Goal: Obtain resource: Download file/media

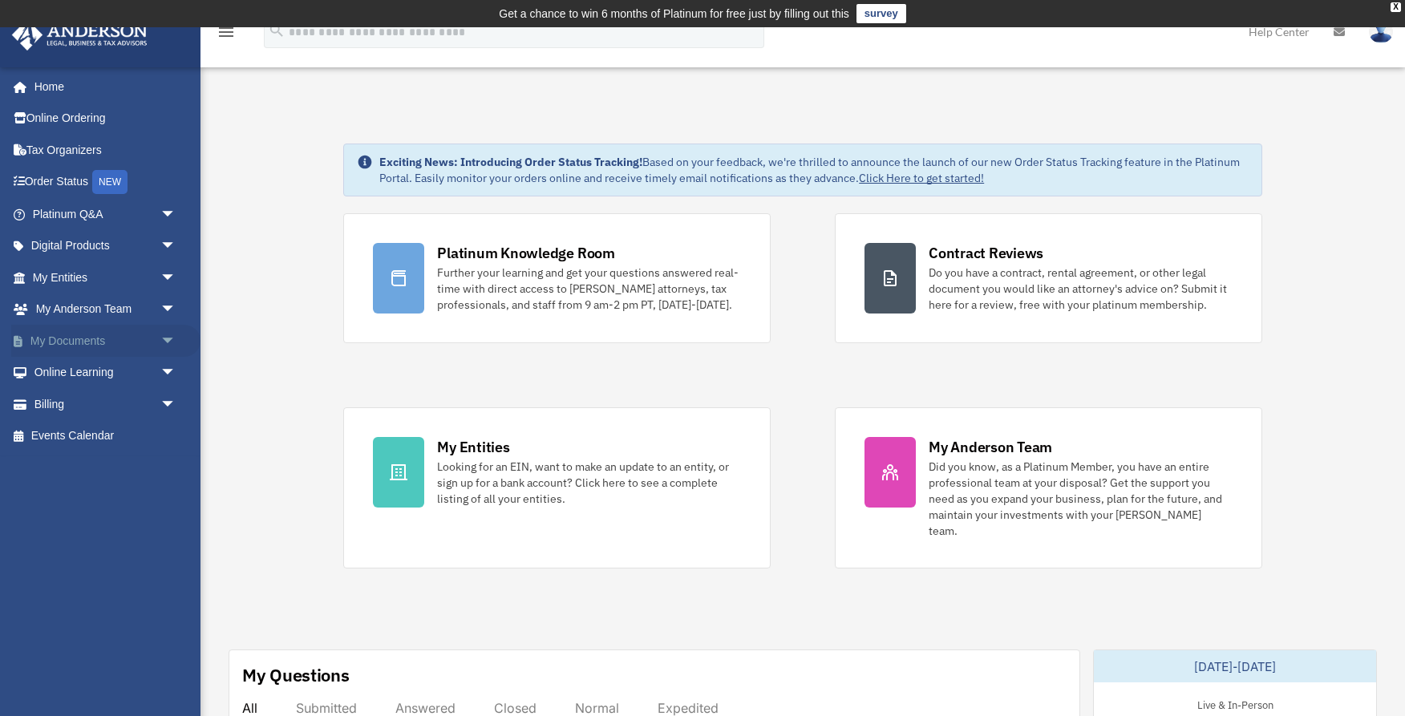
click at [51, 346] on link "My Documents arrow_drop_down" at bounding box center [105, 341] width 189 height 32
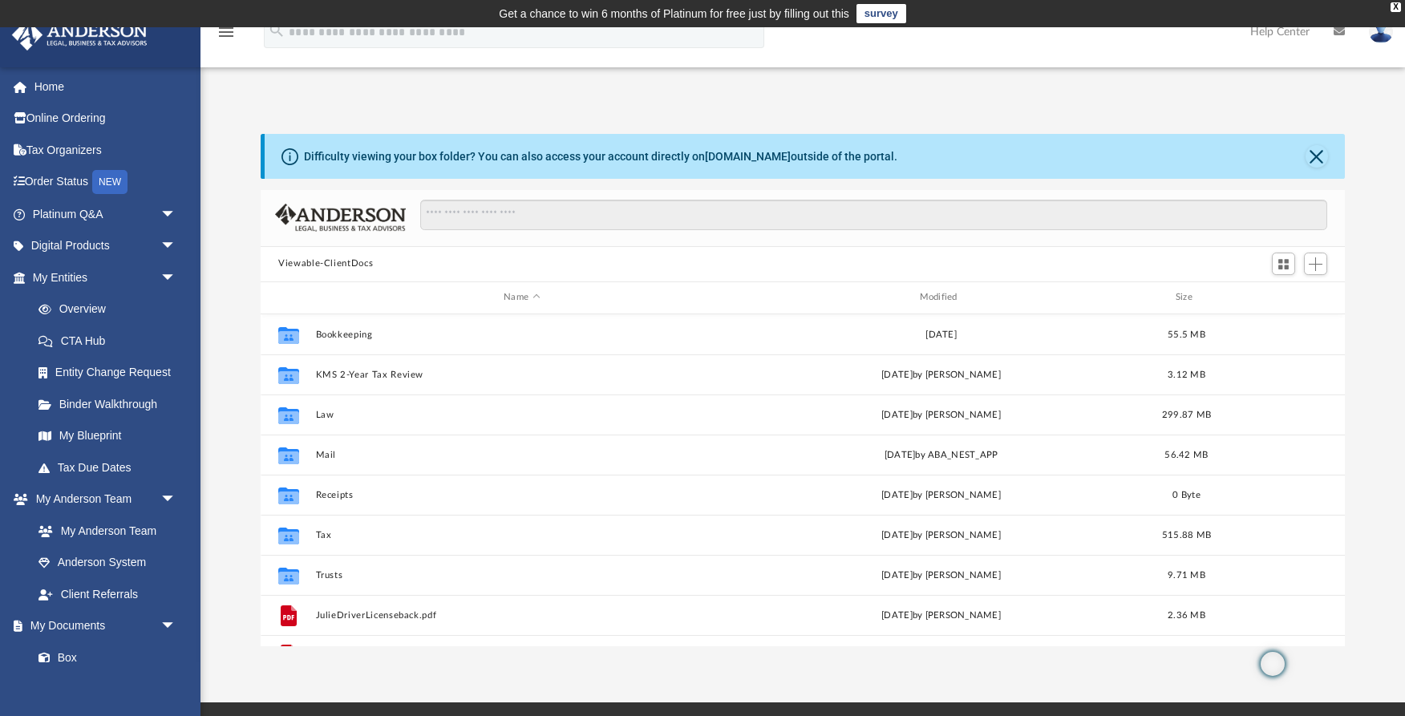
scroll to position [364, 1083]
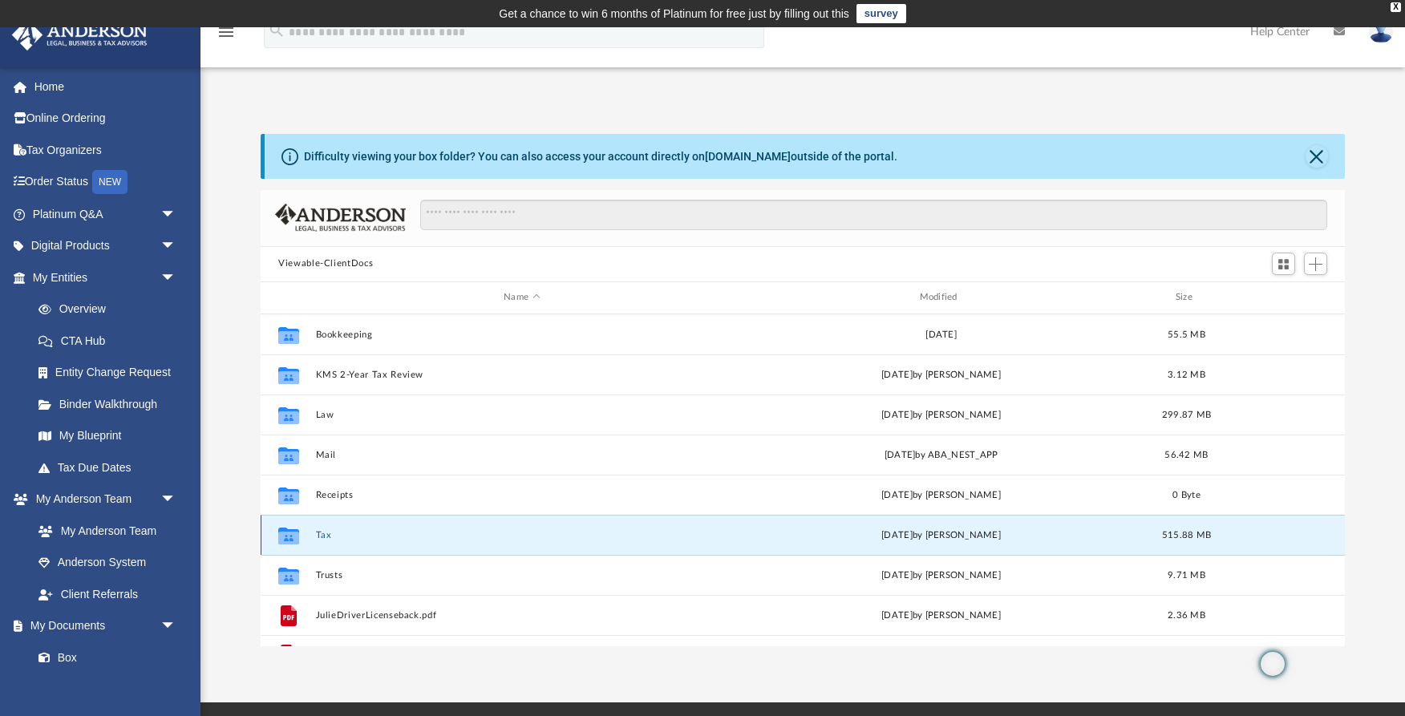
click at [408, 532] on button "Tax" at bounding box center [522, 535] width 412 height 10
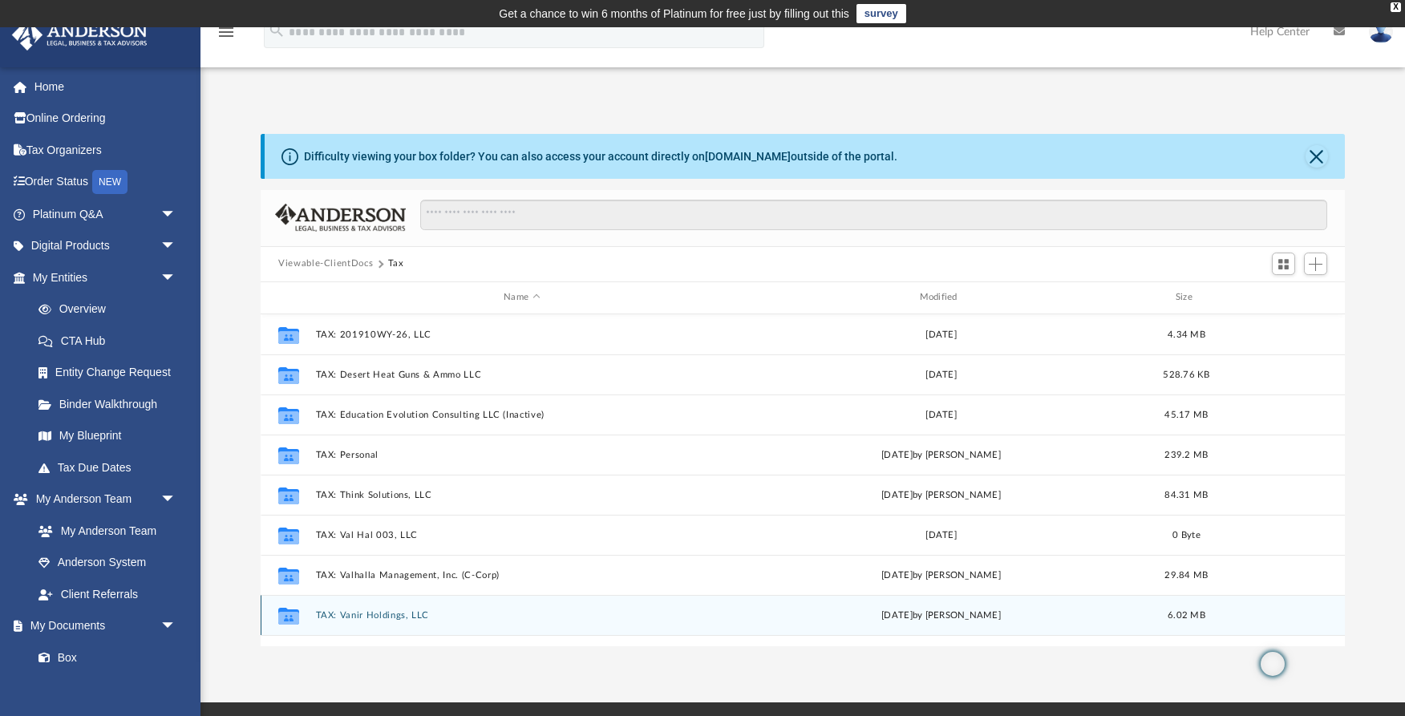
click at [415, 607] on div "Collaborated Folder TAX: Vanir Holdings, LLC Sun Aug 3 2025 by Julie Adamic 6.0…" at bounding box center [803, 615] width 1084 height 40
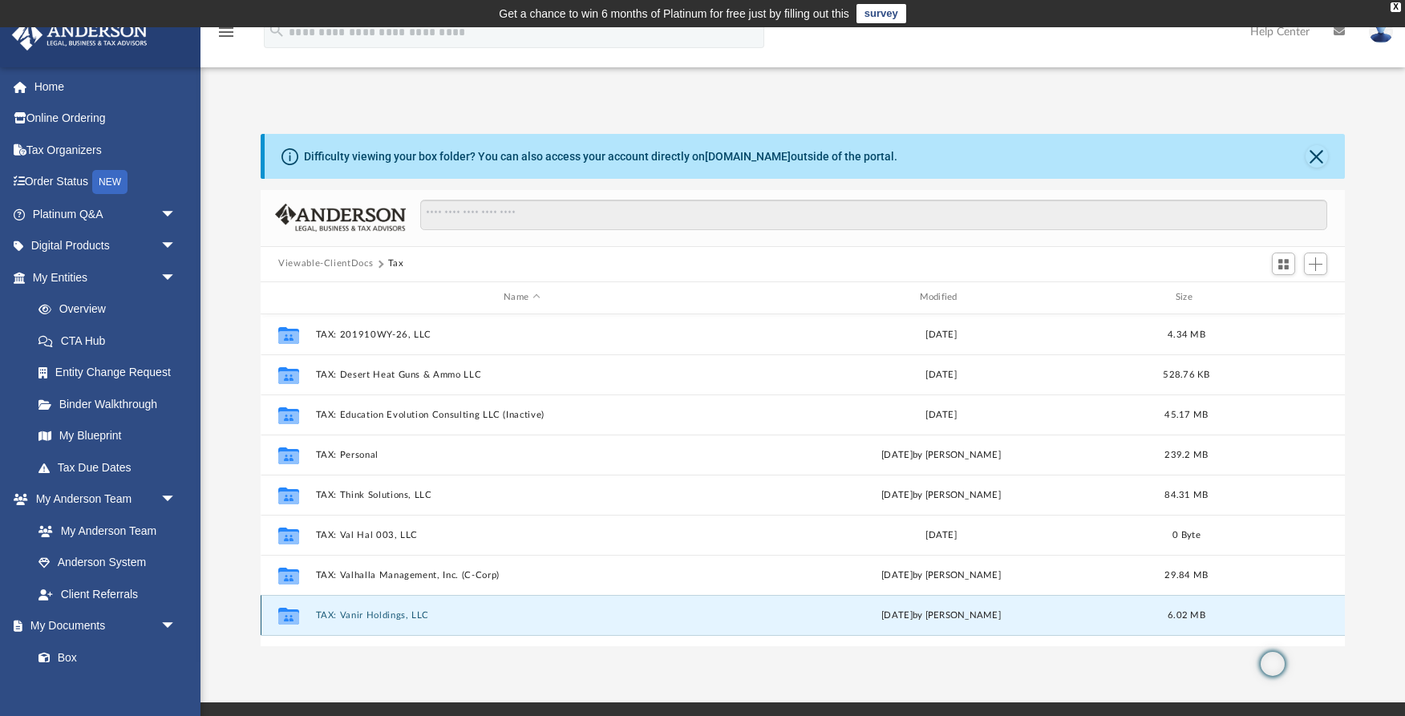
click at [415, 607] on div "Collaborated Folder TAX: Vanir Holdings, LLC Sun Aug 3 2025 by Julie Adamic 6.0…" at bounding box center [803, 615] width 1084 height 40
click at [474, 610] on button "TAX: Vanir Holdings, LLC" at bounding box center [522, 615] width 412 height 10
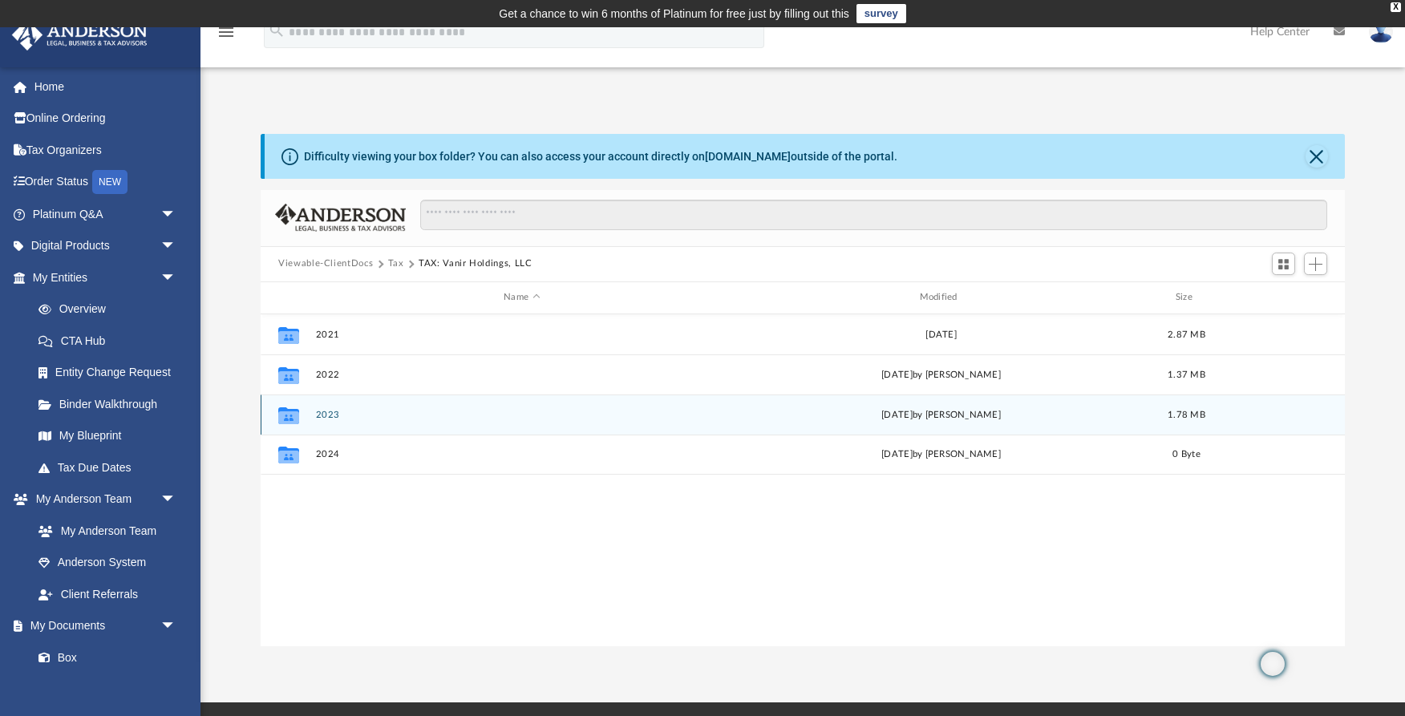
click at [505, 411] on button "2023" at bounding box center [522, 415] width 412 height 10
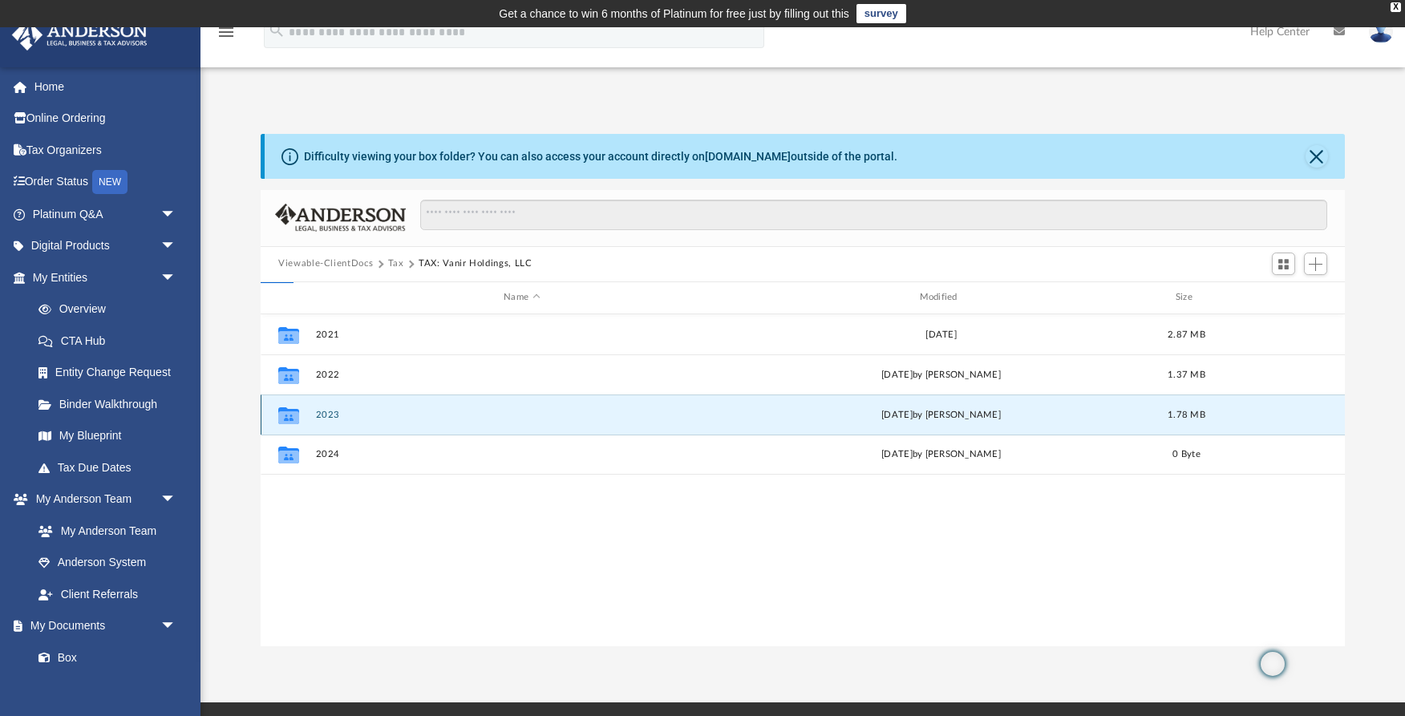
click at [505, 411] on button "2023" at bounding box center [522, 415] width 412 height 10
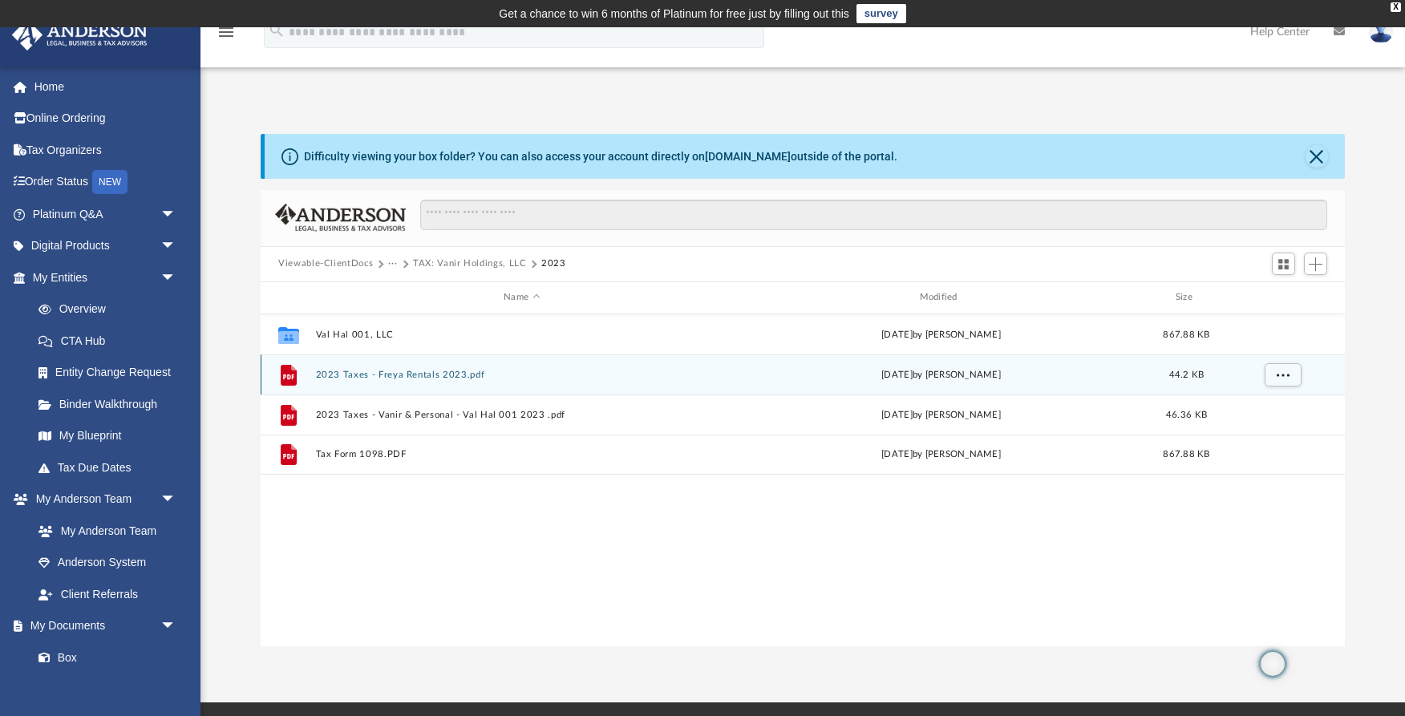
click at [507, 371] on button "2023 Taxes - Freya Rentals 2023.pdf" at bounding box center [522, 375] width 412 height 10
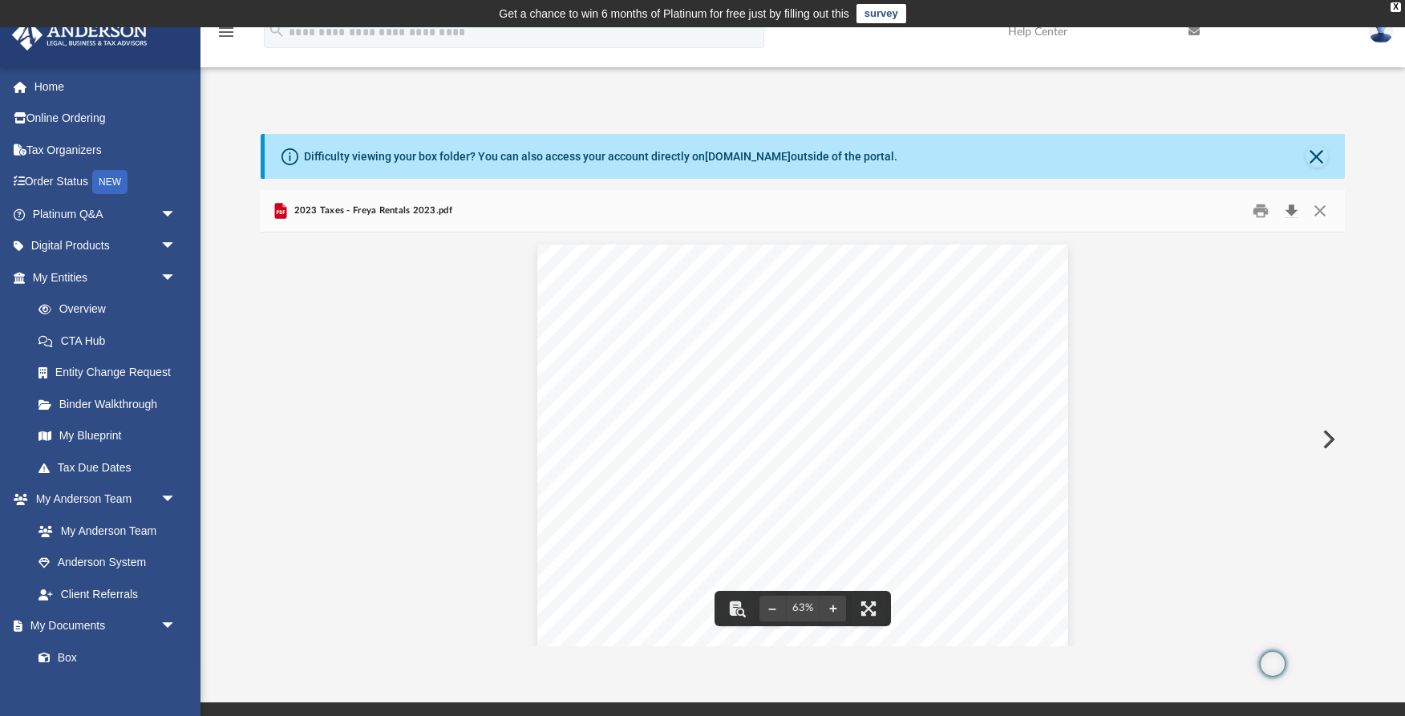
click at [1291, 211] on button "Download" at bounding box center [1291, 210] width 29 height 25
click at [1334, 434] on button "Preview" at bounding box center [1327, 439] width 35 height 45
click at [1287, 211] on button "Download" at bounding box center [1291, 210] width 29 height 25
click at [1328, 438] on button "Preview" at bounding box center [1327, 439] width 35 height 45
click at [1293, 209] on button "Download" at bounding box center [1291, 210] width 29 height 25
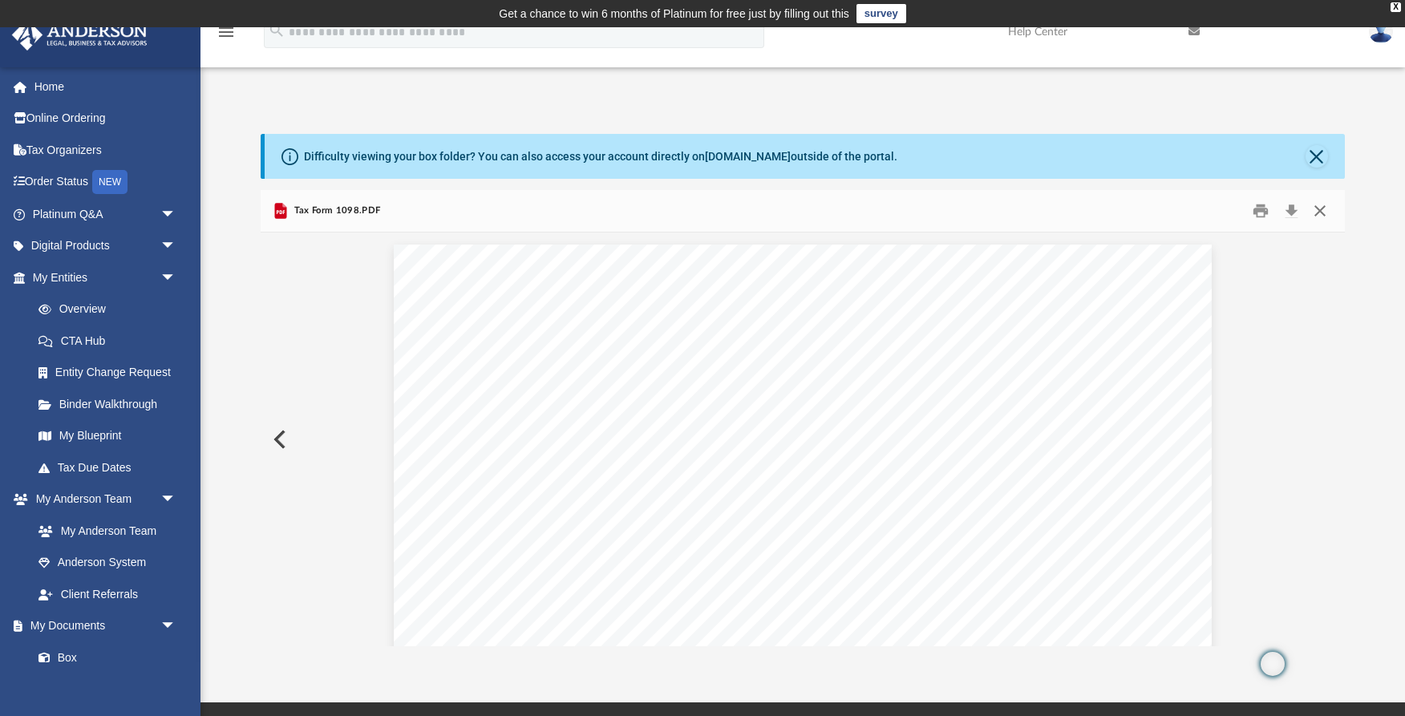
click at [1318, 209] on button "Close" at bounding box center [1320, 210] width 29 height 25
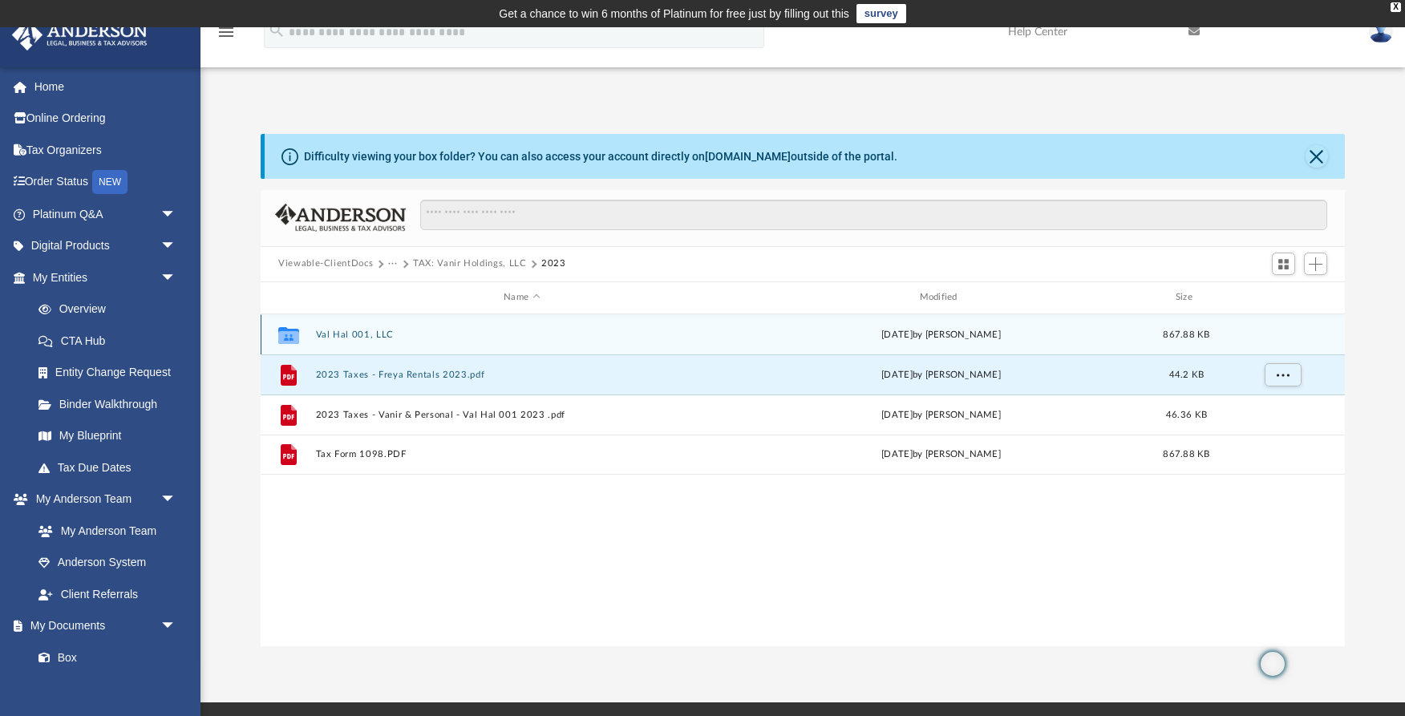
click at [537, 342] on div "Collaborated Folder Val Hal 001, LLC Sun Aug 3 2025 by Julie Adamic 867.88 KB" at bounding box center [803, 334] width 1084 height 40
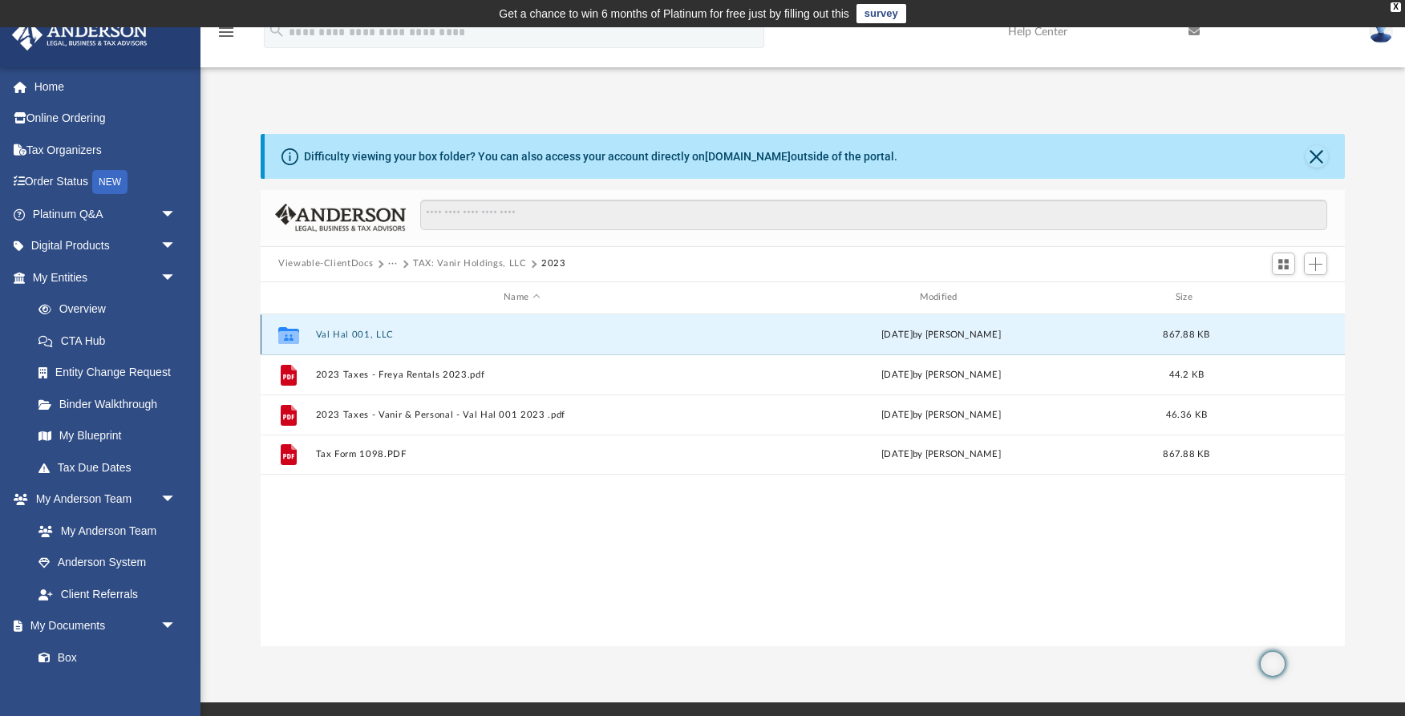
click at [537, 342] on div "Collaborated Folder Val Hal 001, LLC Sun Aug 3 2025 by Julie Adamic 867.88 KB" at bounding box center [803, 334] width 1084 height 40
click at [540, 336] on button "Val Hal 001, LLC" at bounding box center [522, 335] width 412 height 10
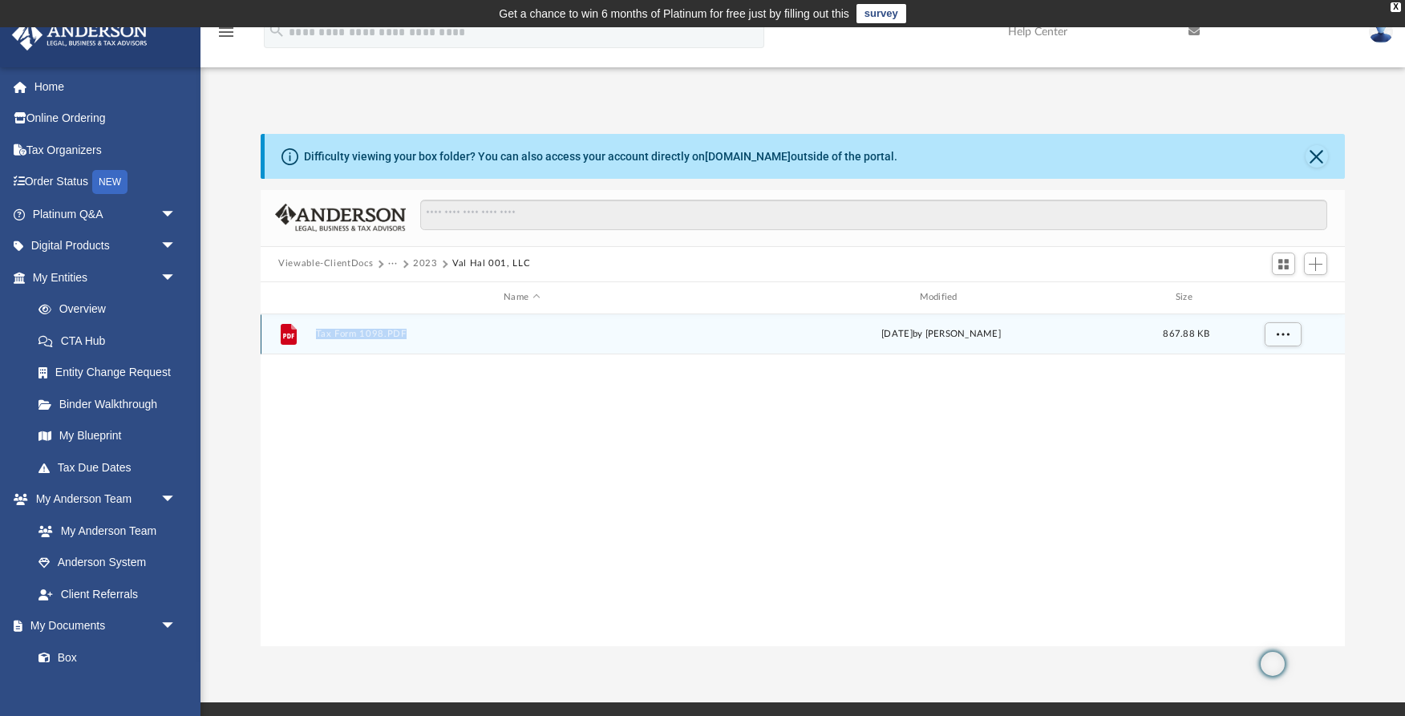
click at [350, 335] on button "Tax Form 1098.PDF" at bounding box center [522, 334] width 412 height 10
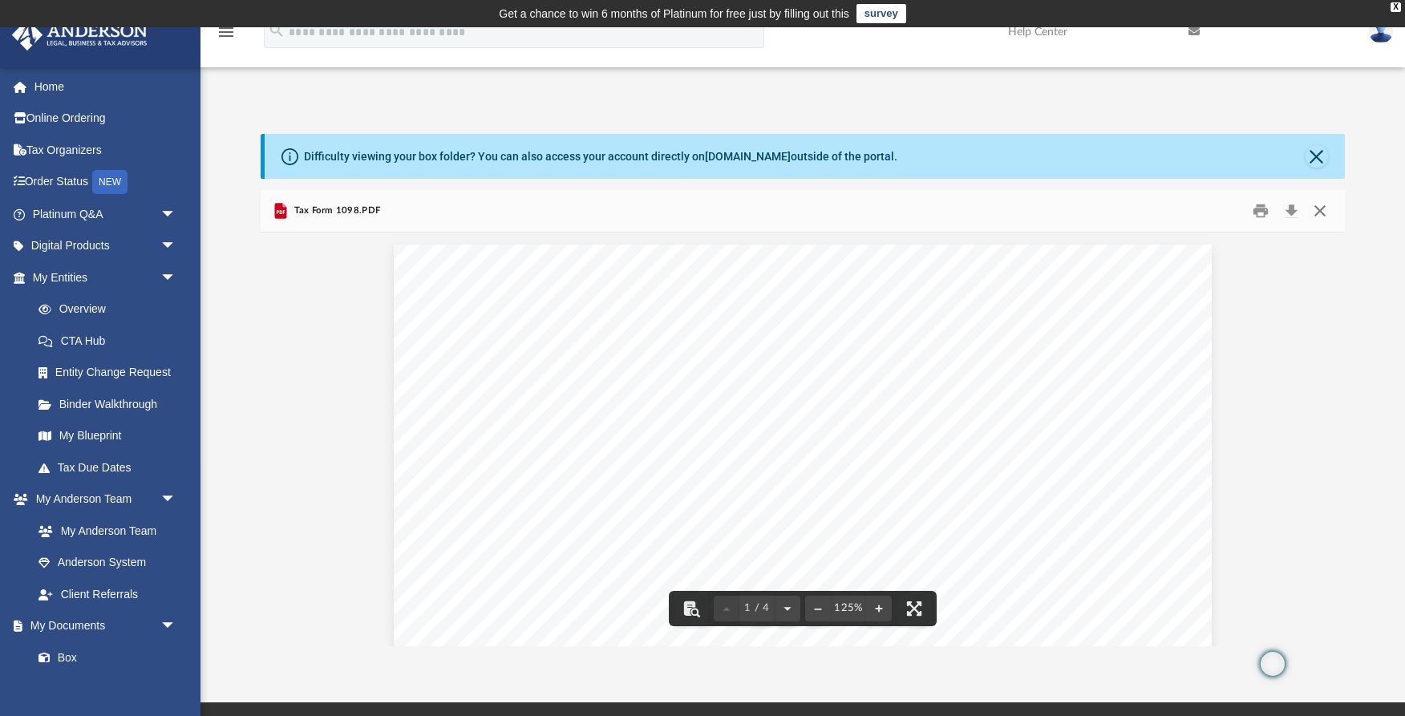
click at [1322, 210] on button "Close" at bounding box center [1320, 210] width 29 height 25
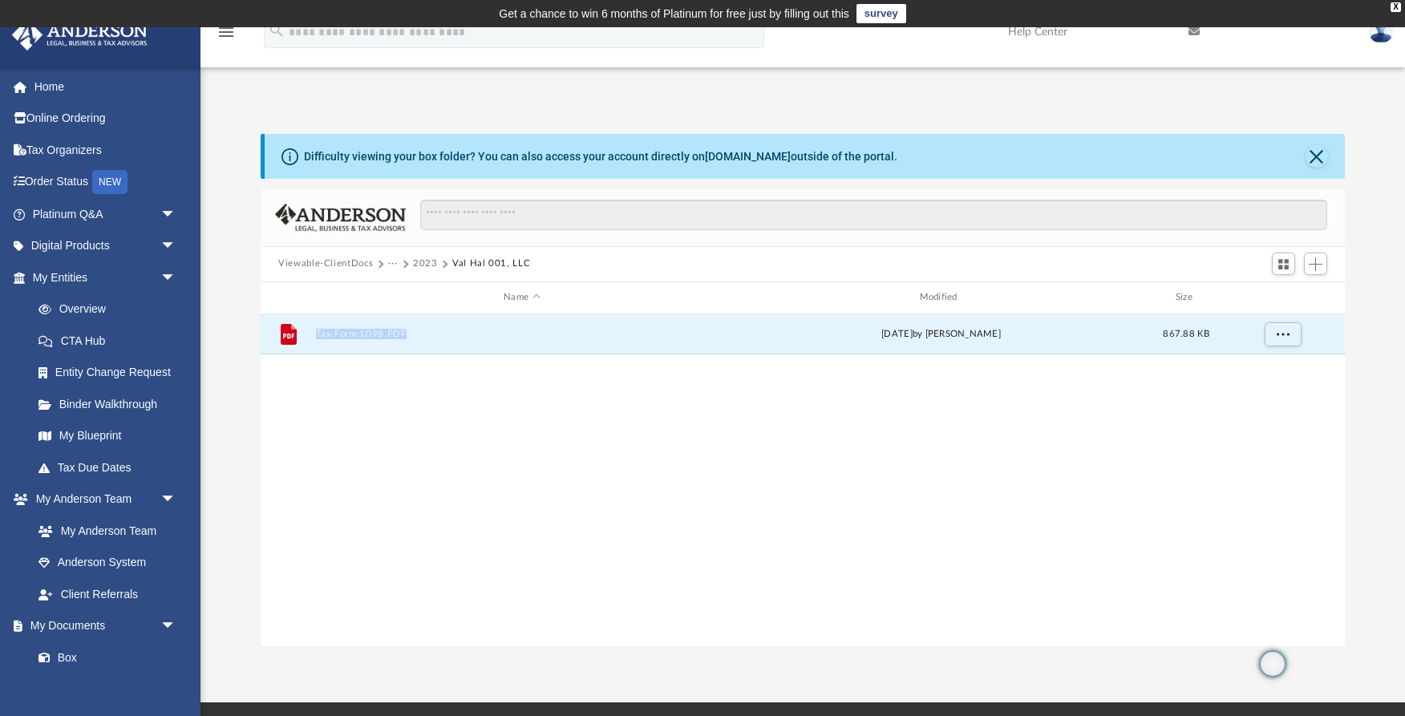
click at [420, 266] on button "2023" at bounding box center [425, 264] width 25 height 14
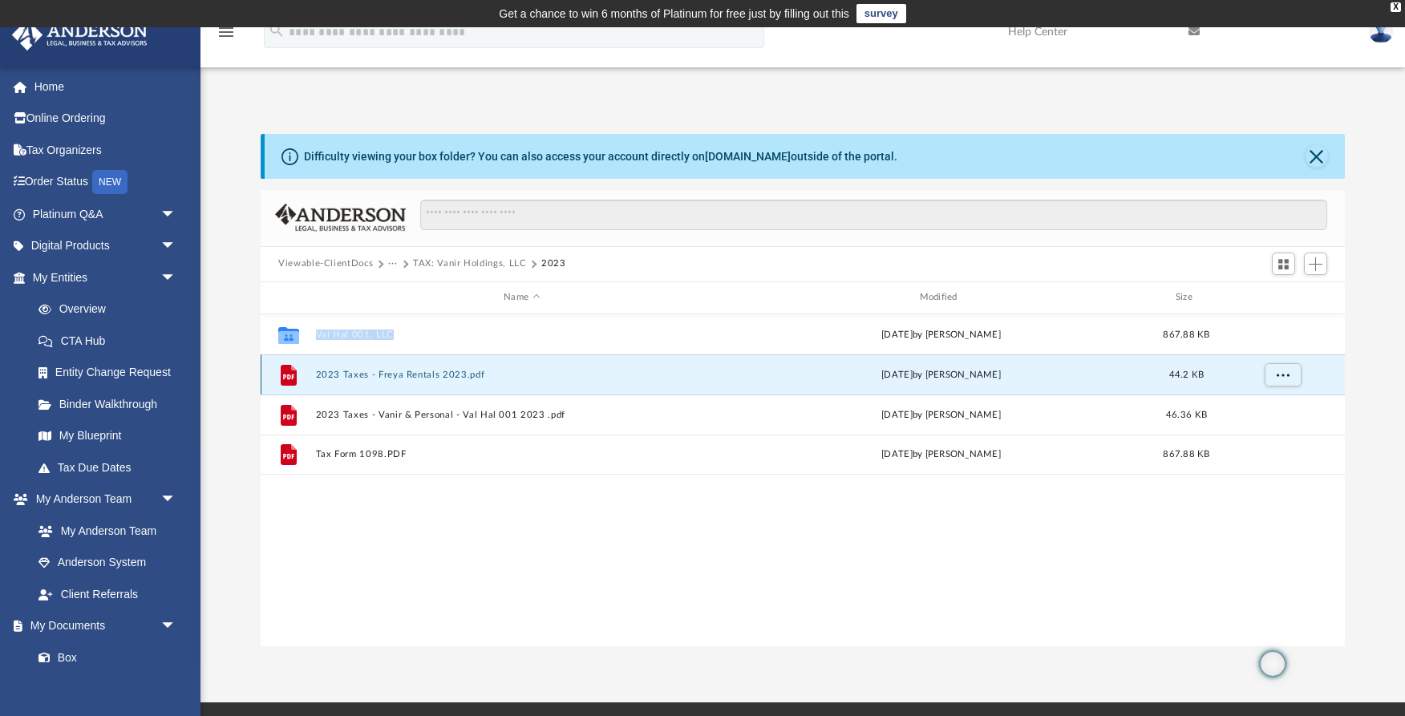
click at [404, 370] on button "2023 Taxes - Freya Rentals 2023.pdf" at bounding box center [522, 375] width 412 height 10
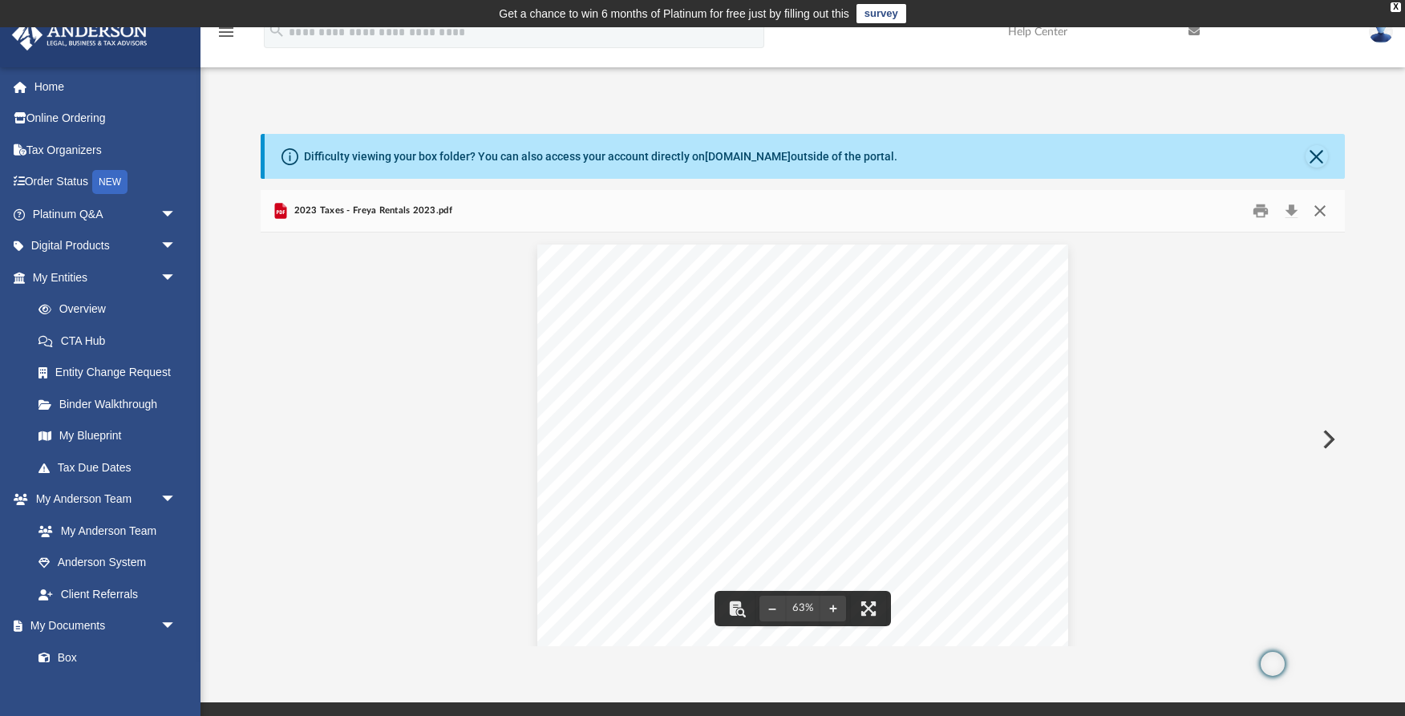
click at [1318, 209] on button "Close" at bounding box center [1320, 210] width 29 height 25
